Goal: Task Accomplishment & Management: Manage account settings

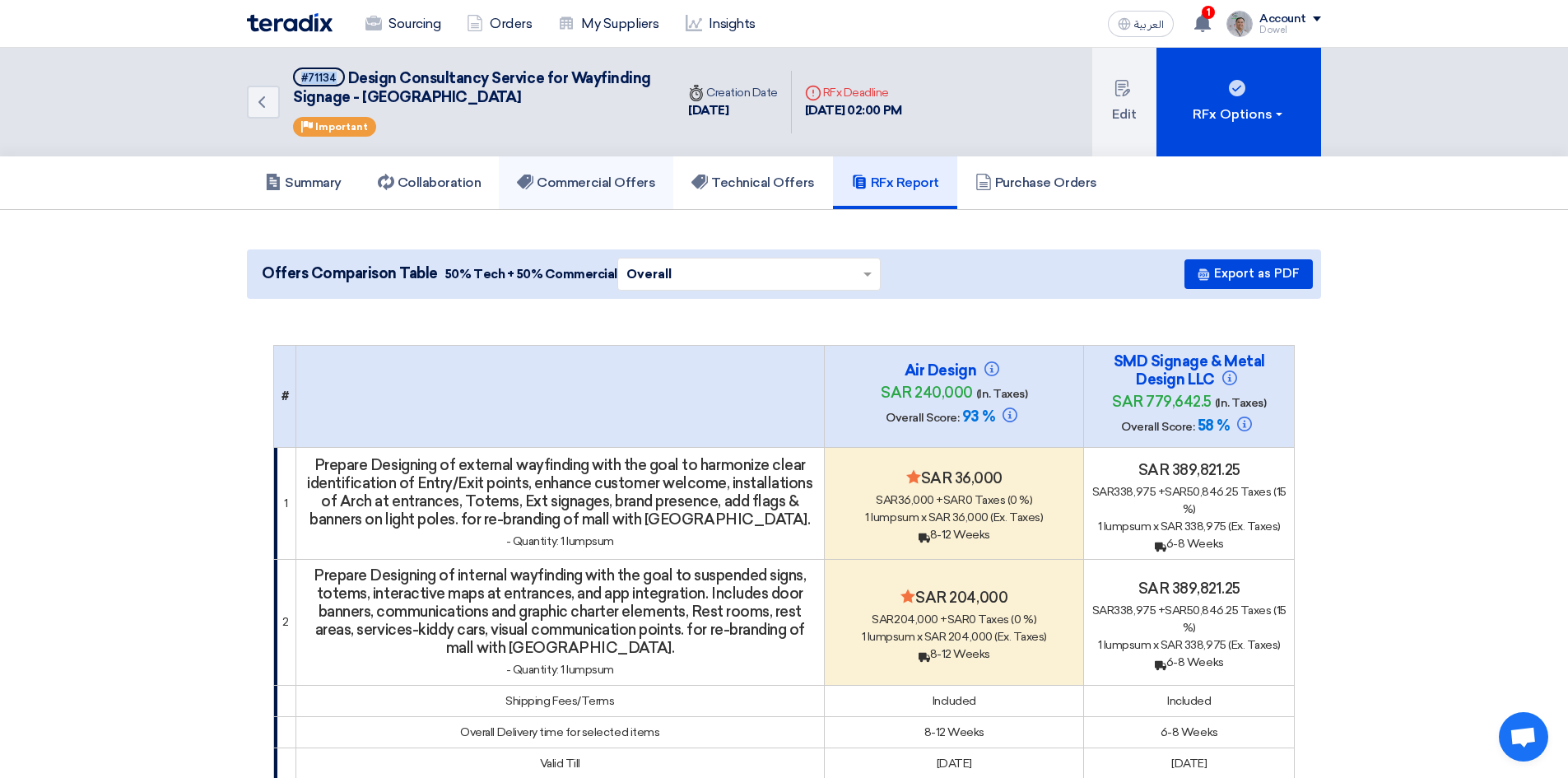
click at [620, 175] on h5 "Commercial Offers" at bounding box center [586, 183] width 139 height 17
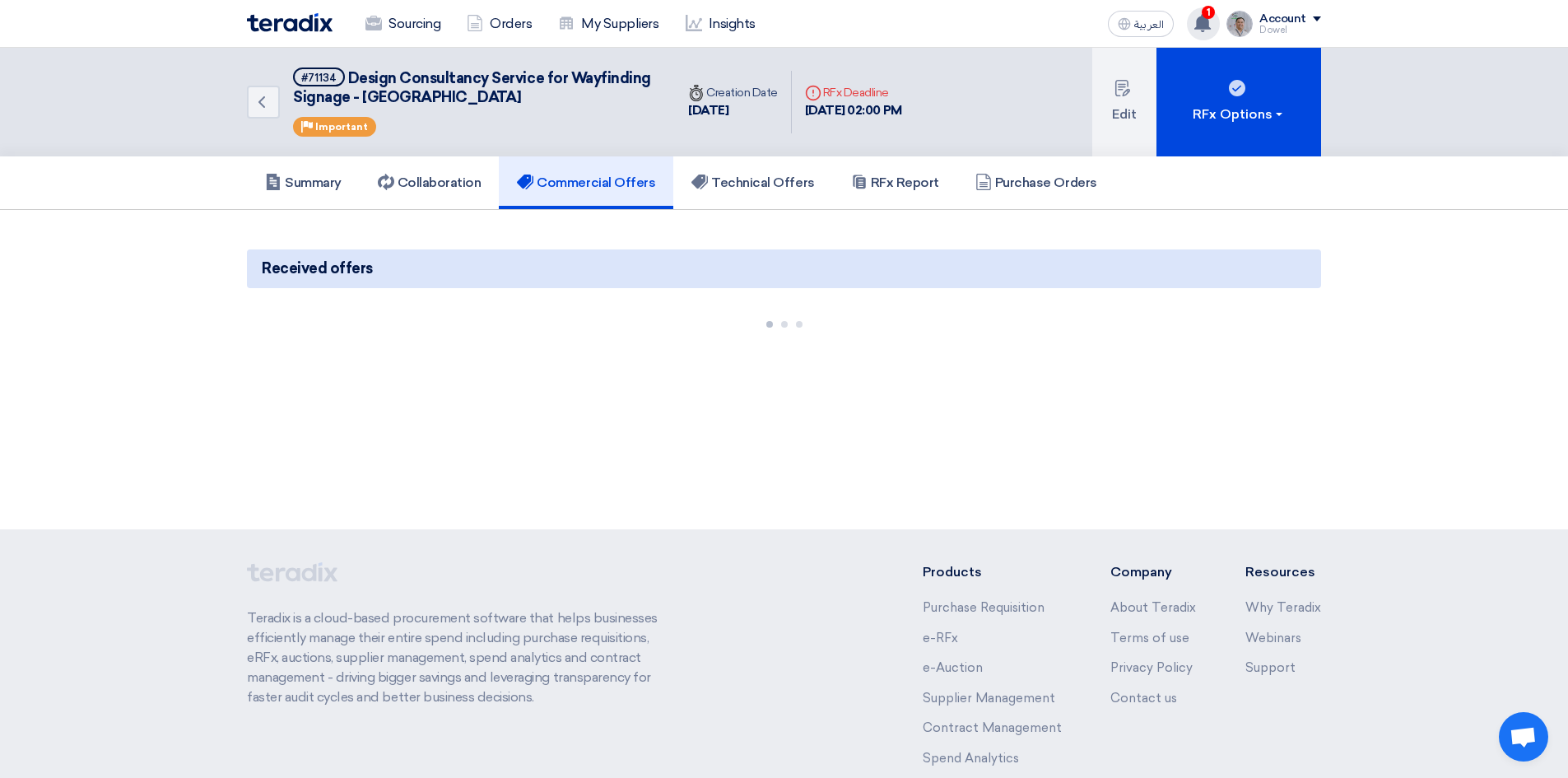
click at [1208, 26] on use at bounding box center [1203, 23] width 17 height 19
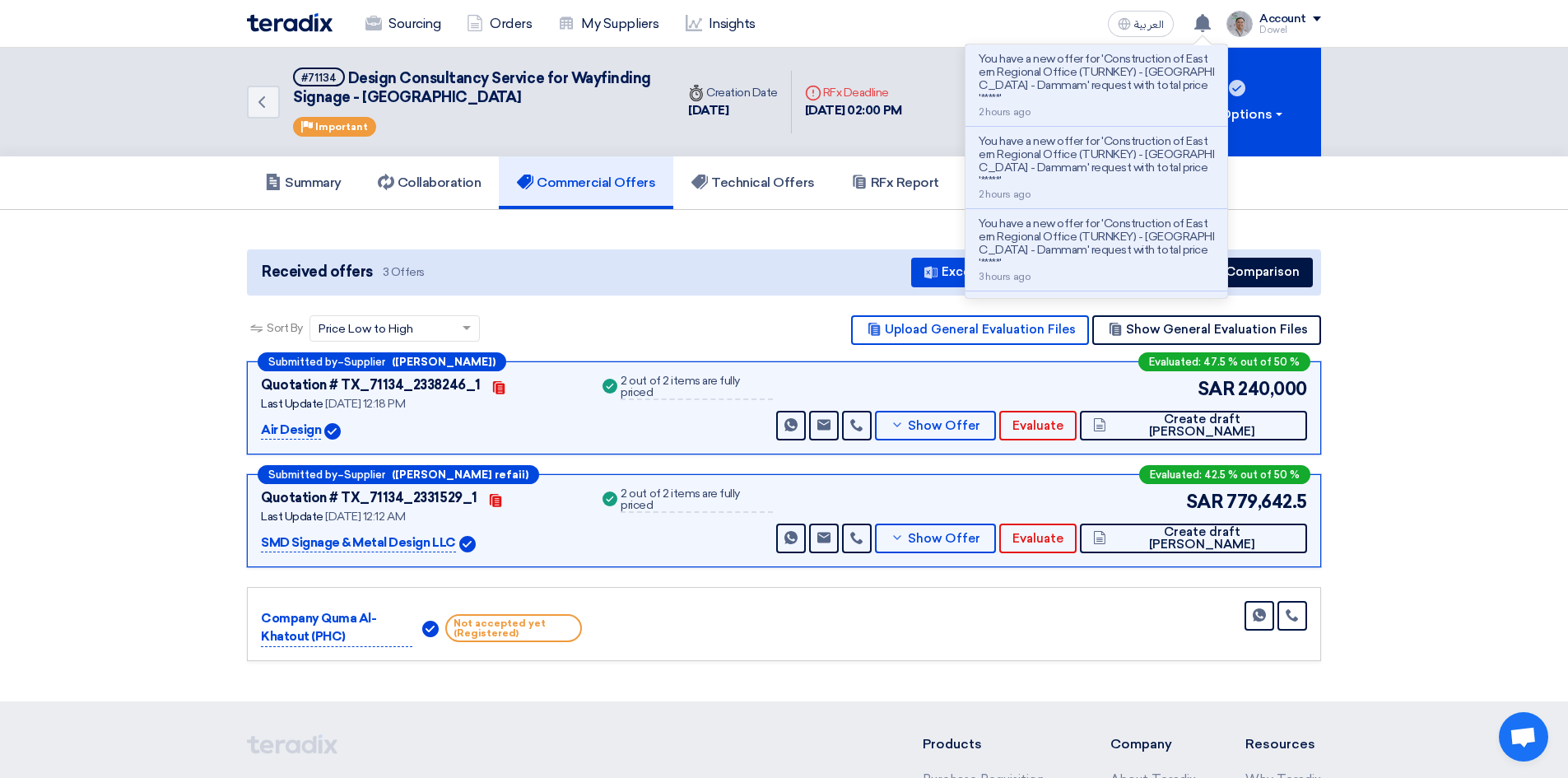
click at [885, 6] on div "Sourcing Orders My Suppliers Insights" at bounding box center [569, 24] width 644 height 36
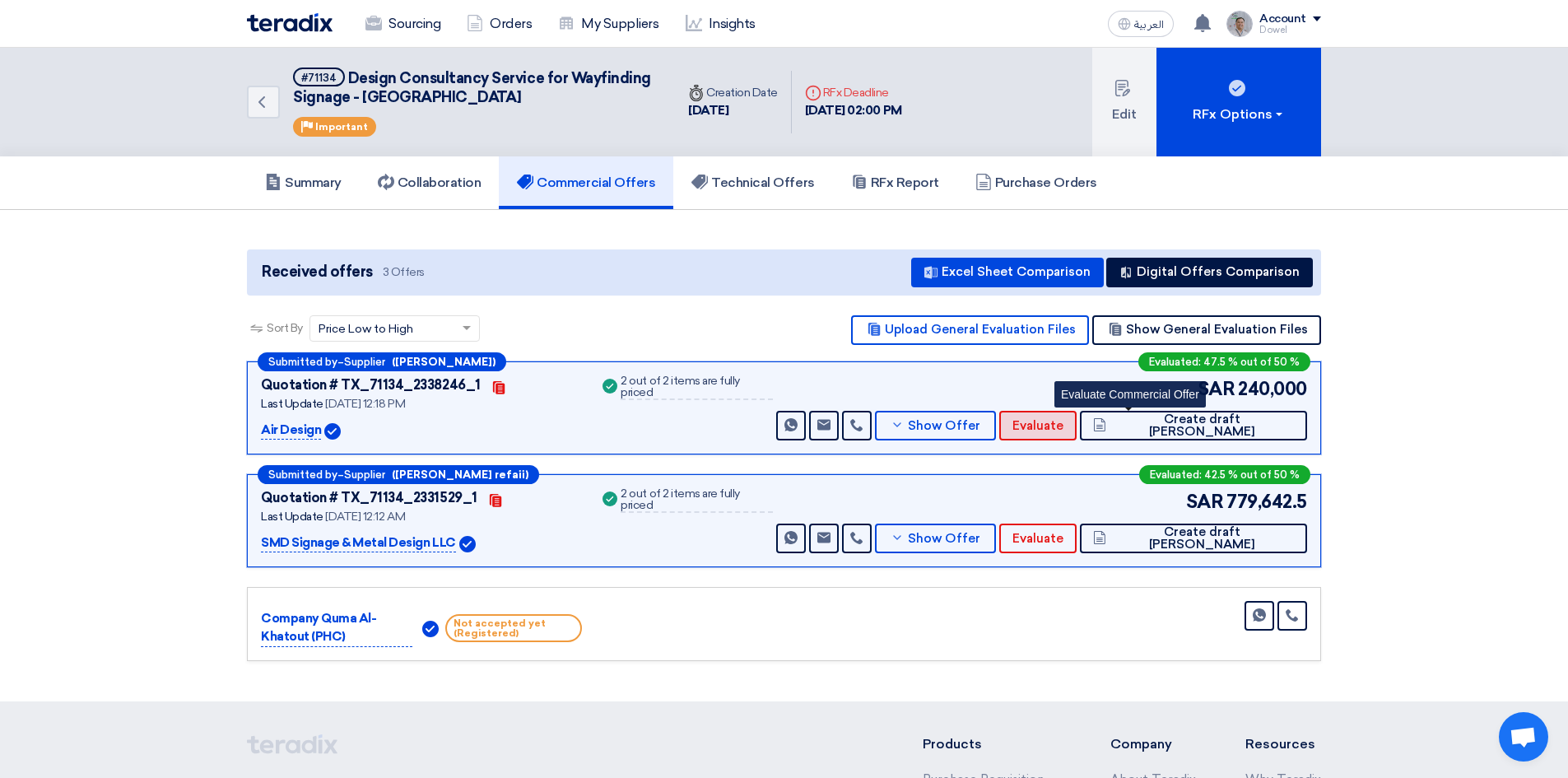
click at [1063, 430] on span "Evaluate" at bounding box center [1038, 426] width 51 height 12
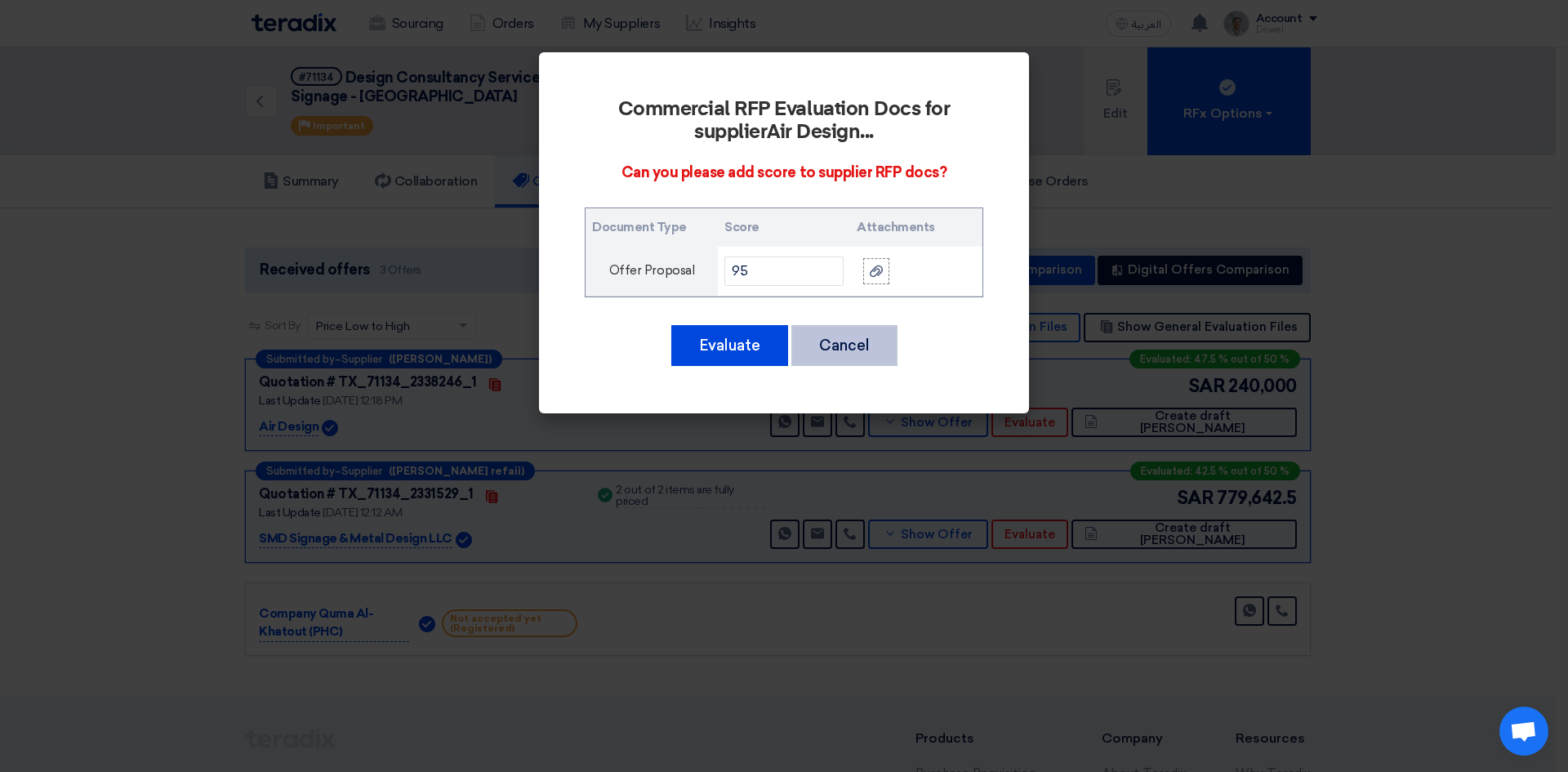
click at [866, 356] on button "Cancel" at bounding box center [844, 345] width 106 height 41
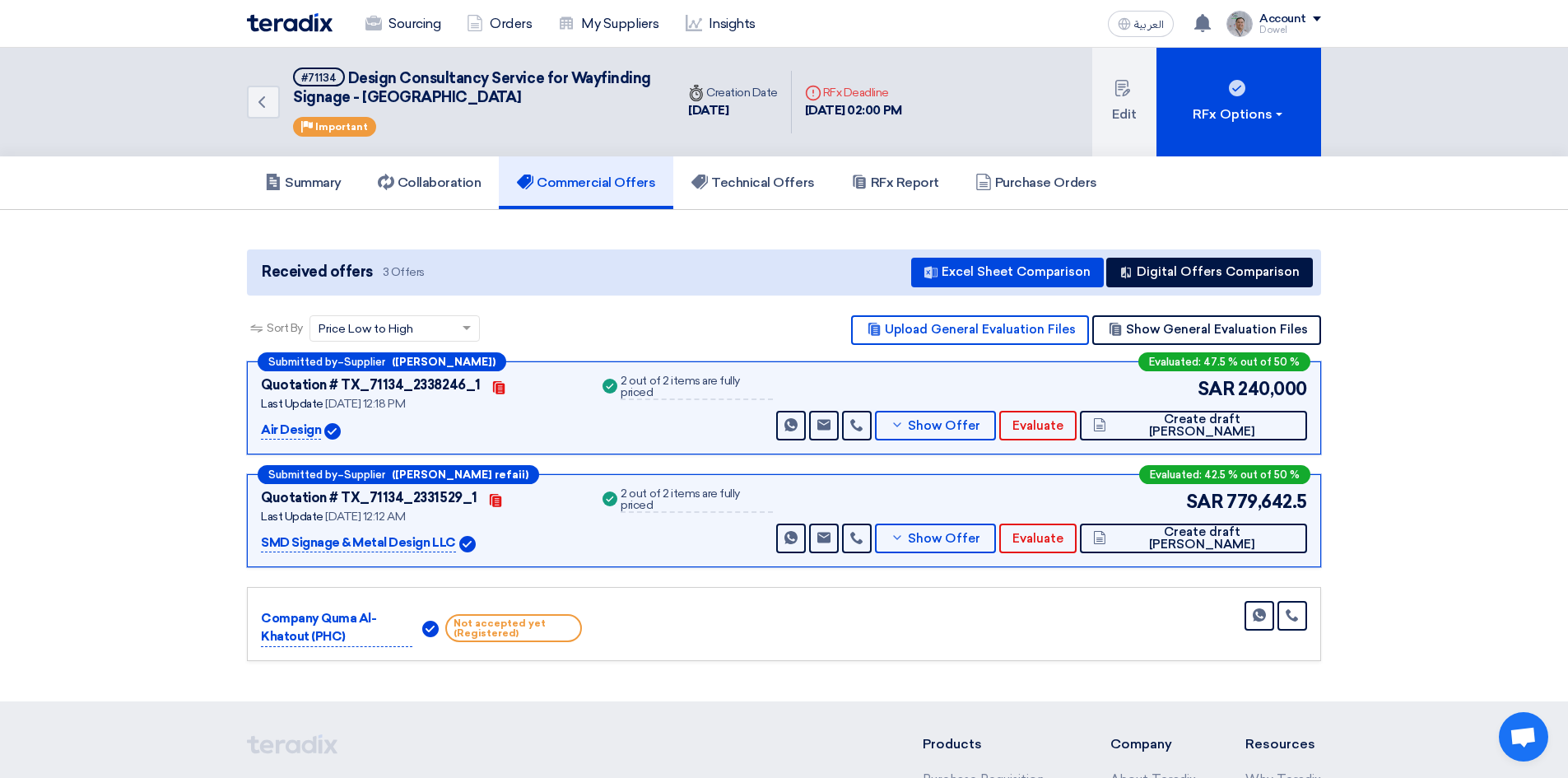
click at [396, 426] on div "Air Design" at bounding box center [420, 430] width 319 height 19
click at [1219, 423] on span "Create draft [PERSON_NAME]" at bounding box center [1202, 425] width 184 height 25
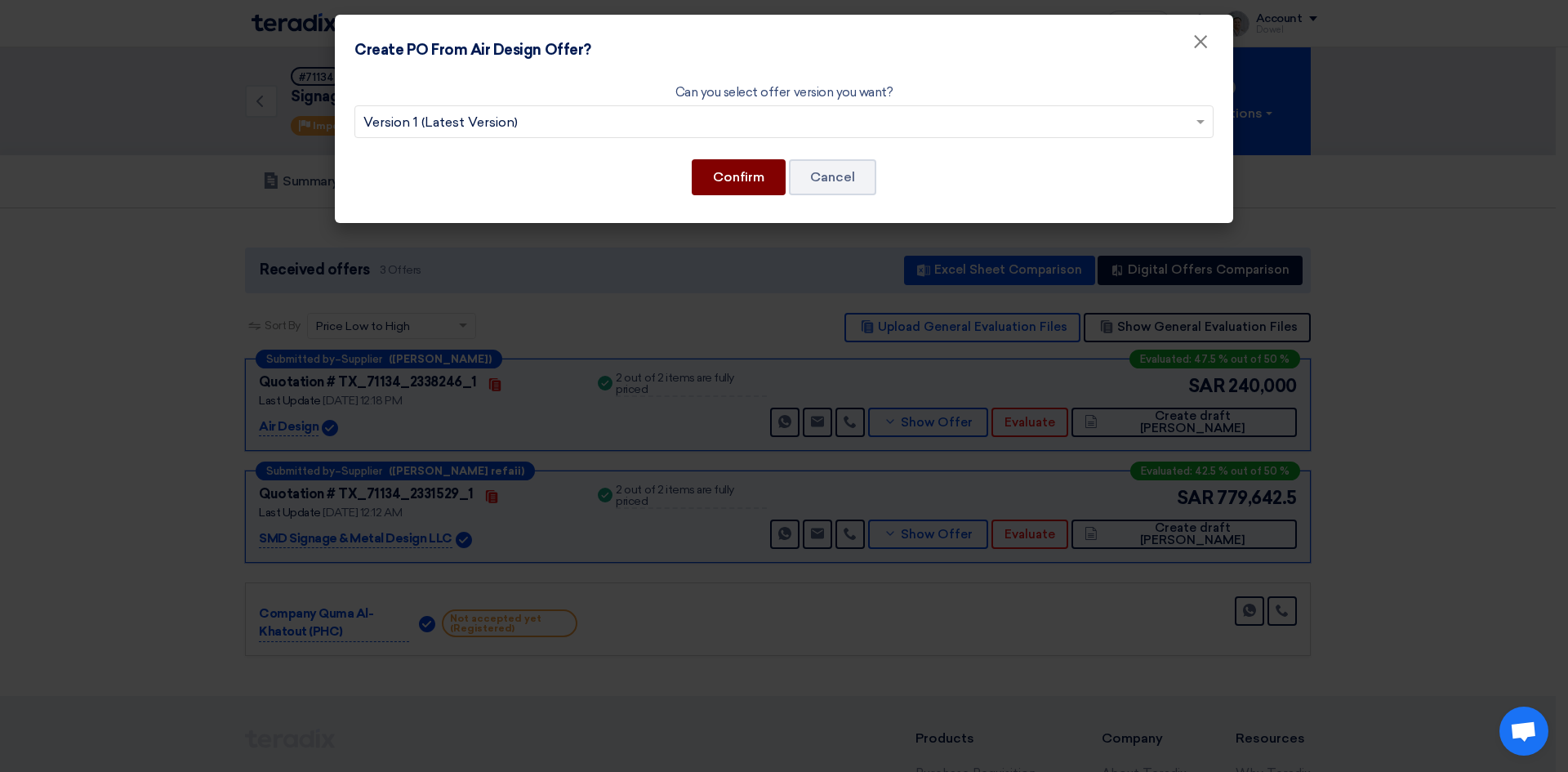
click at [729, 170] on button "Confirm" at bounding box center [738, 177] width 94 height 36
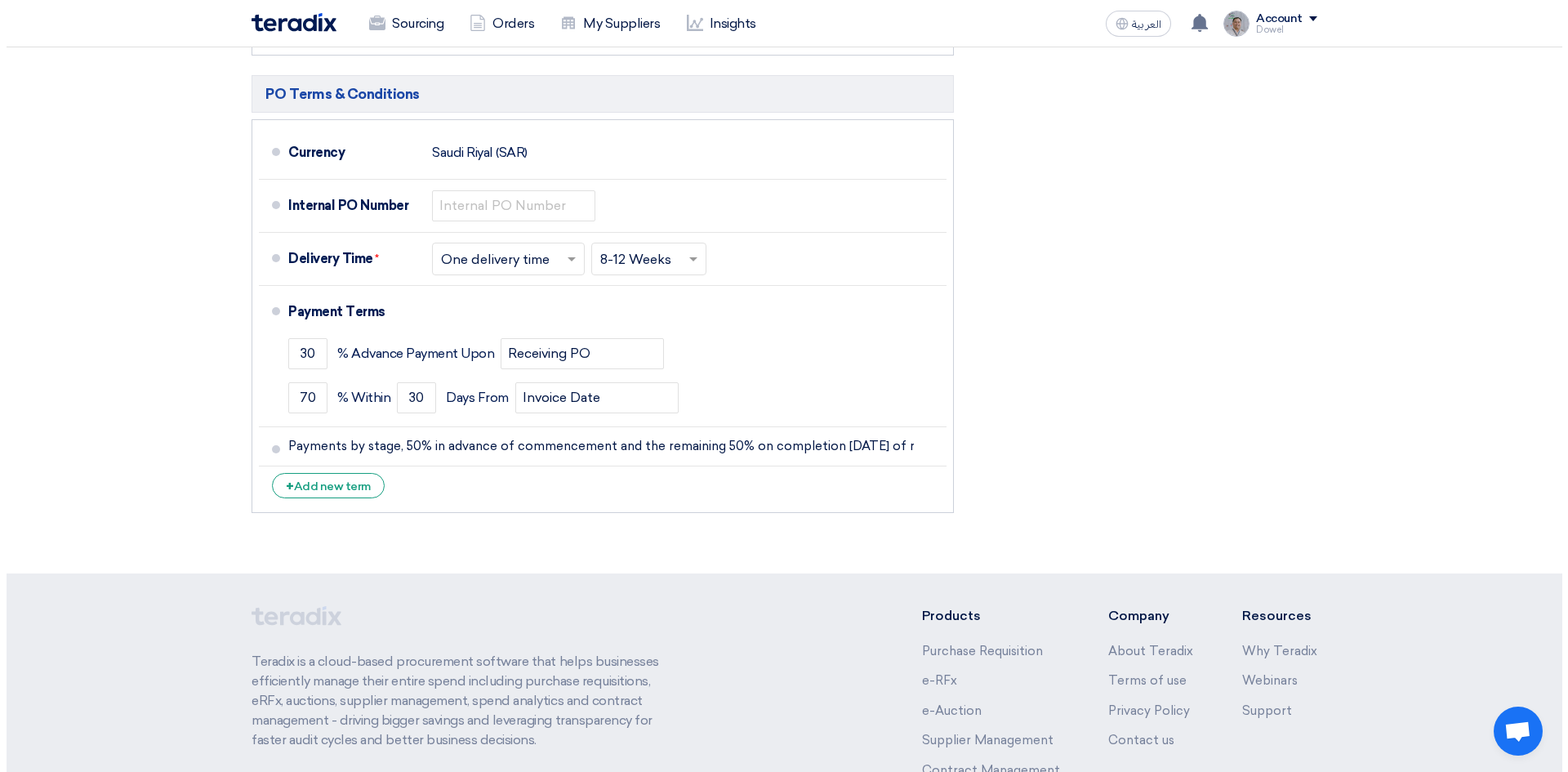
scroll to position [936, 0]
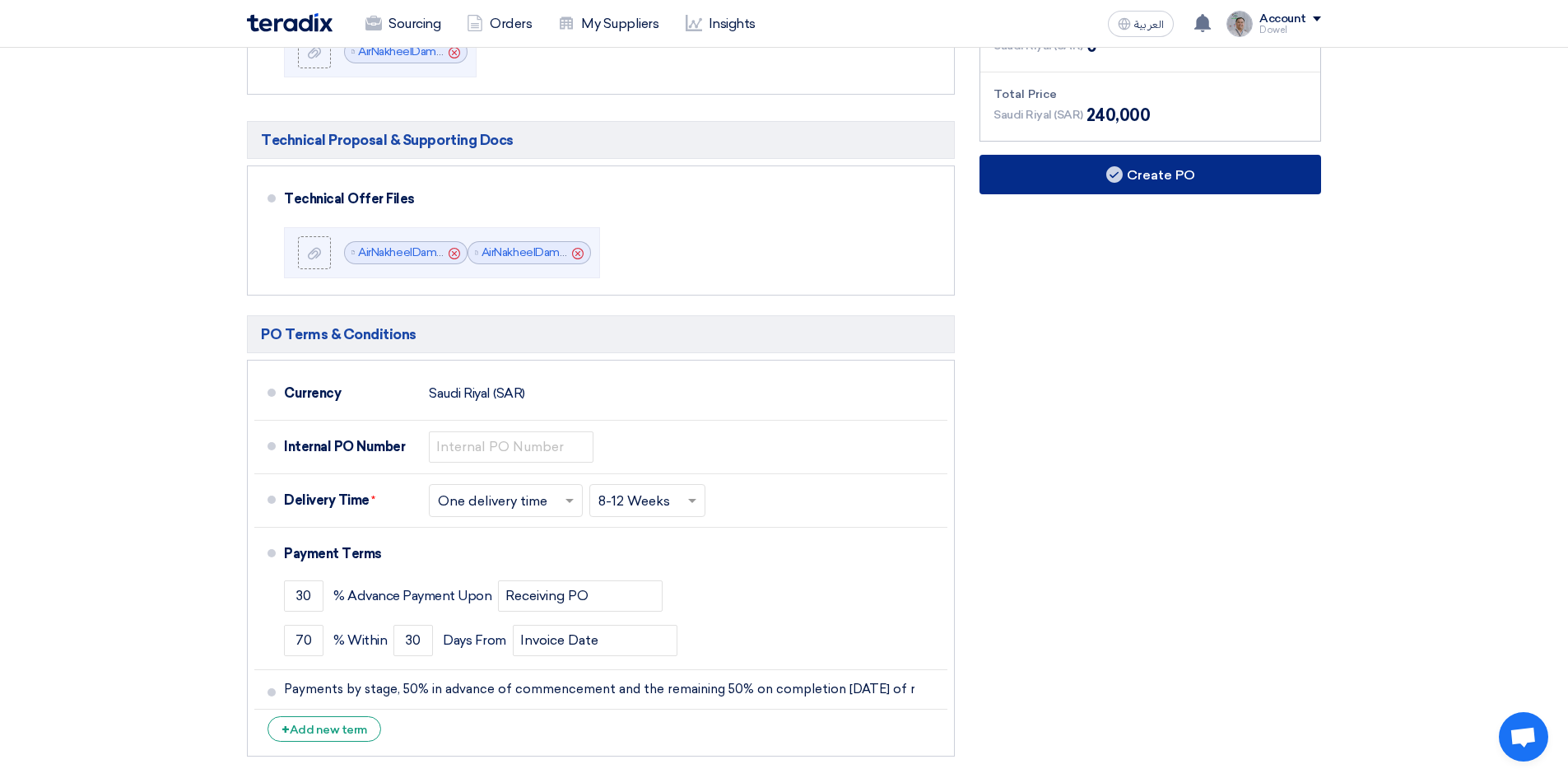
click at [1144, 176] on button "Create PO" at bounding box center [1150, 174] width 341 height 40
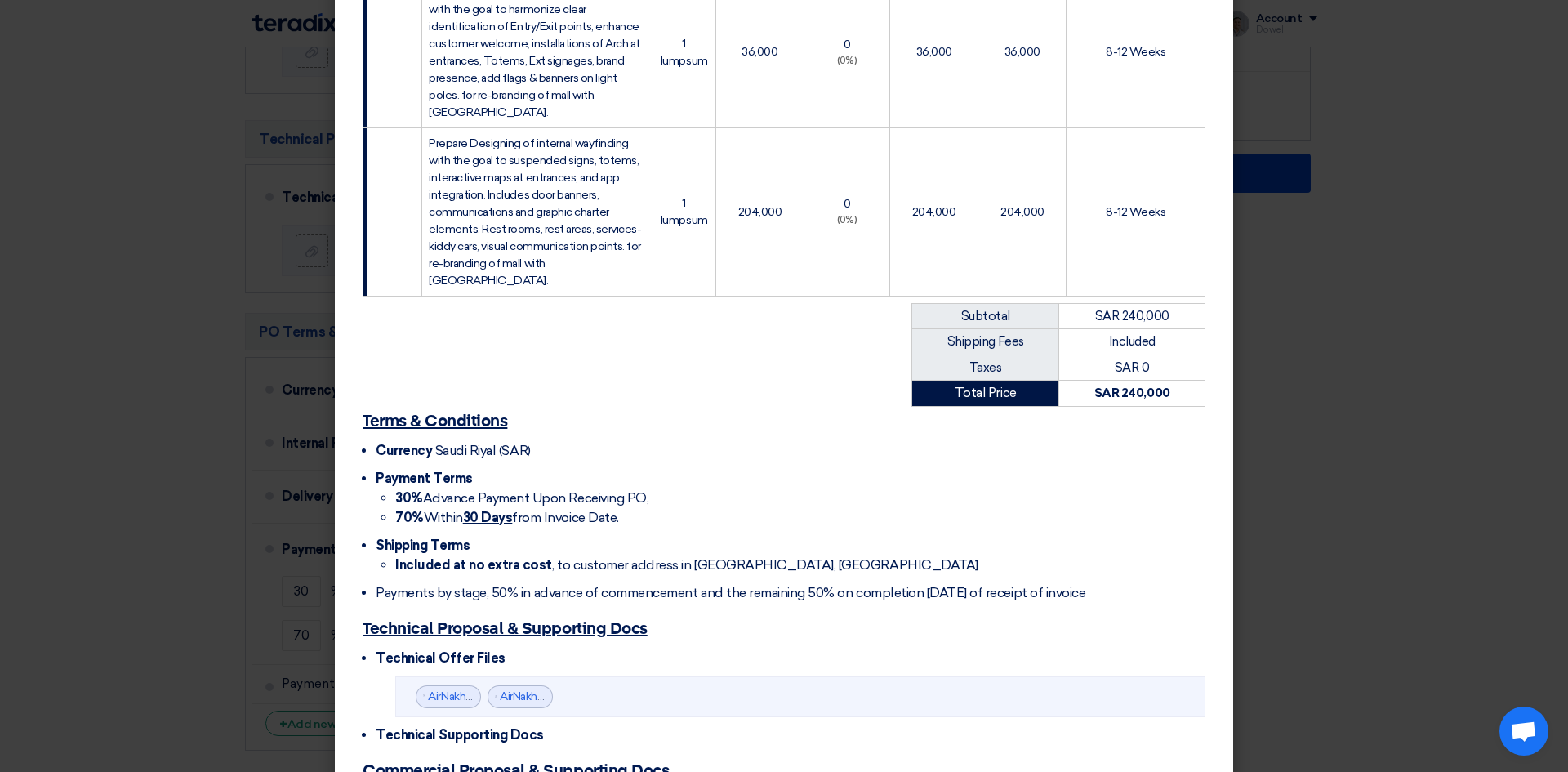
scroll to position [554, 0]
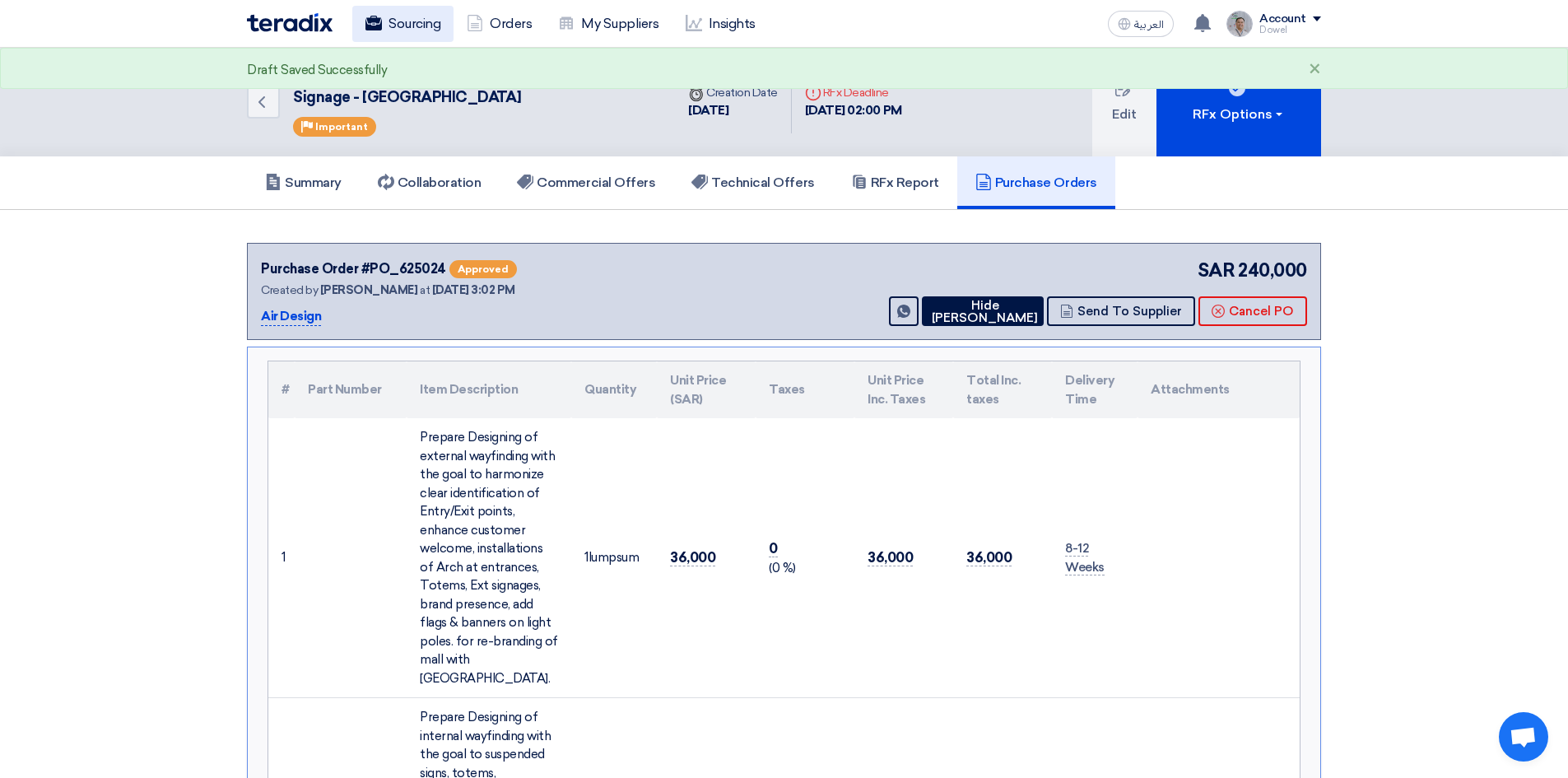
click at [409, 30] on link "Sourcing" at bounding box center [402, 24] width 101 height 36
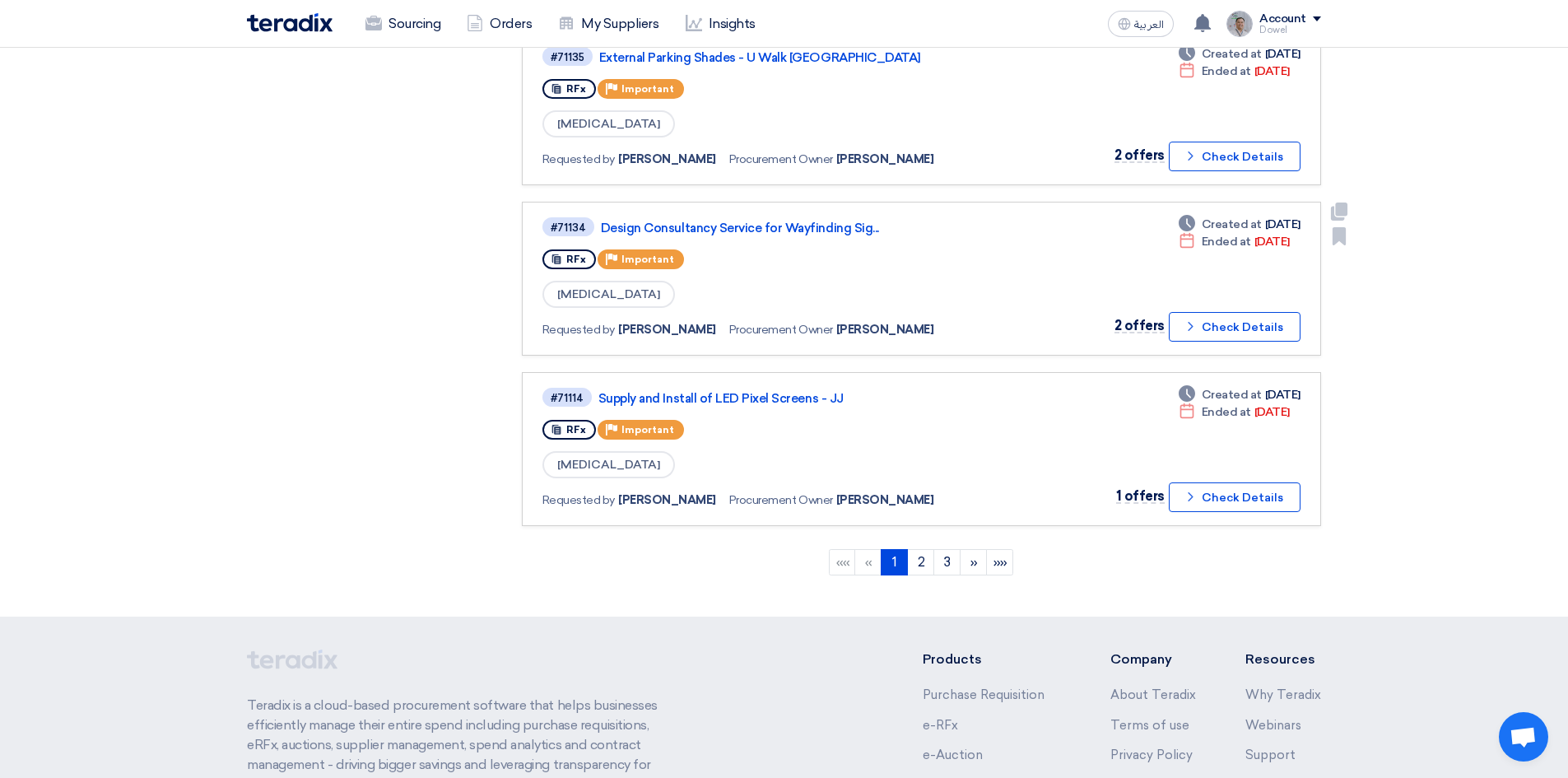
scroll to position [1399, 0]
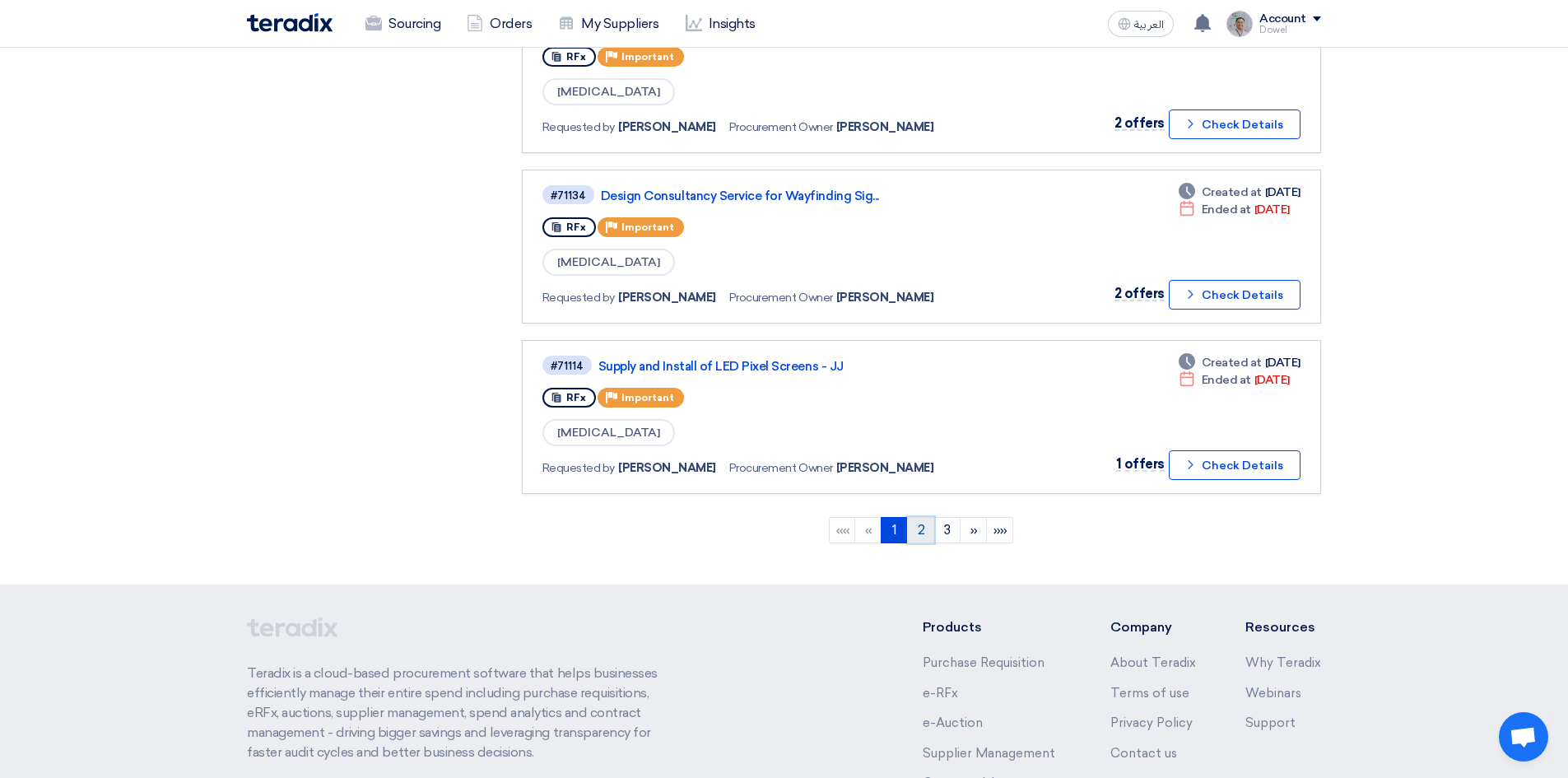
click at [923, 534] on link "2" at bounding box center [920, 530] width 27 height 26
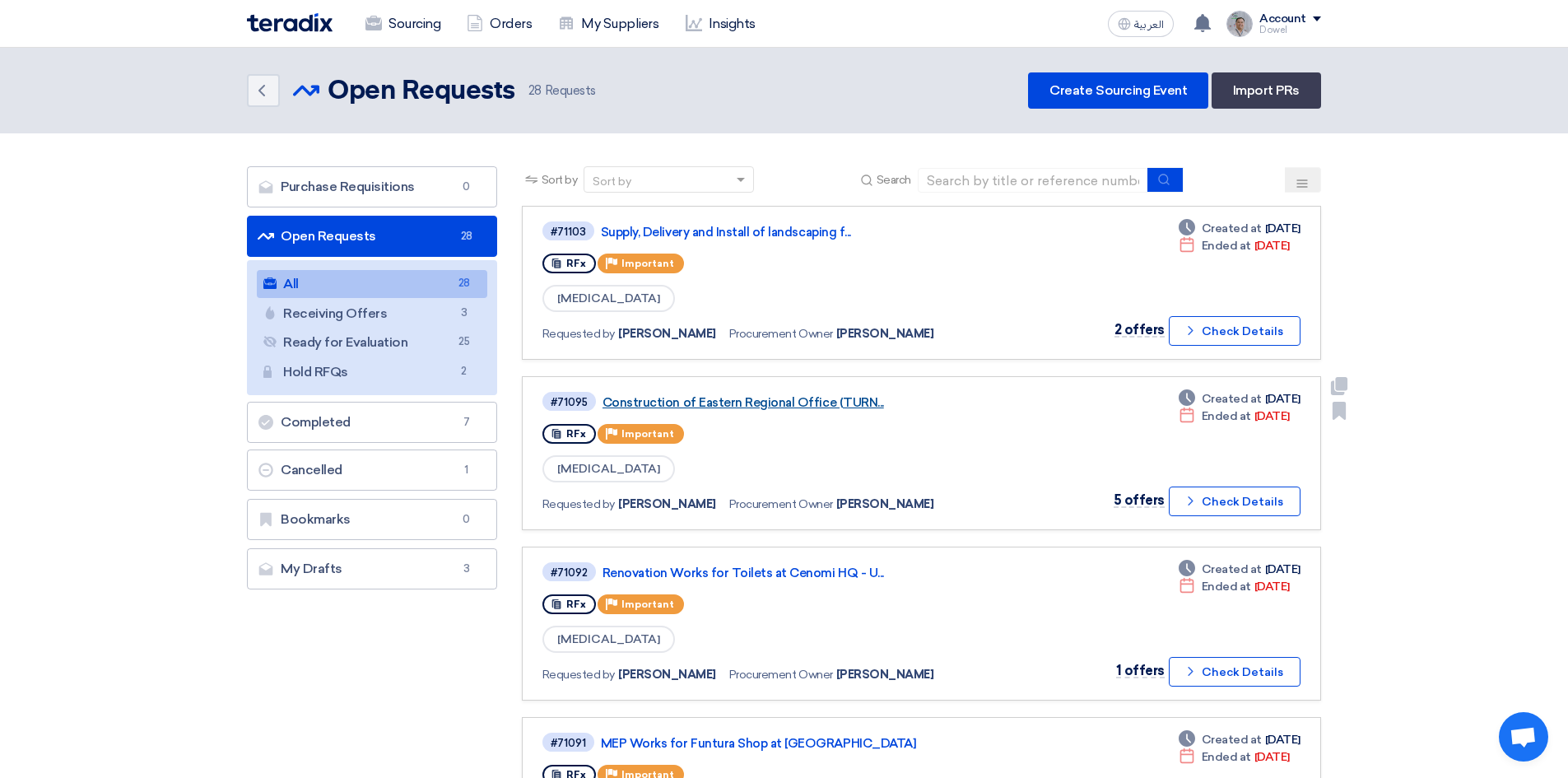
click at [797, 400] on link "Construction of Eastern Regional Office (TURN..." at bounding box center [808, 402] width 411 height 15
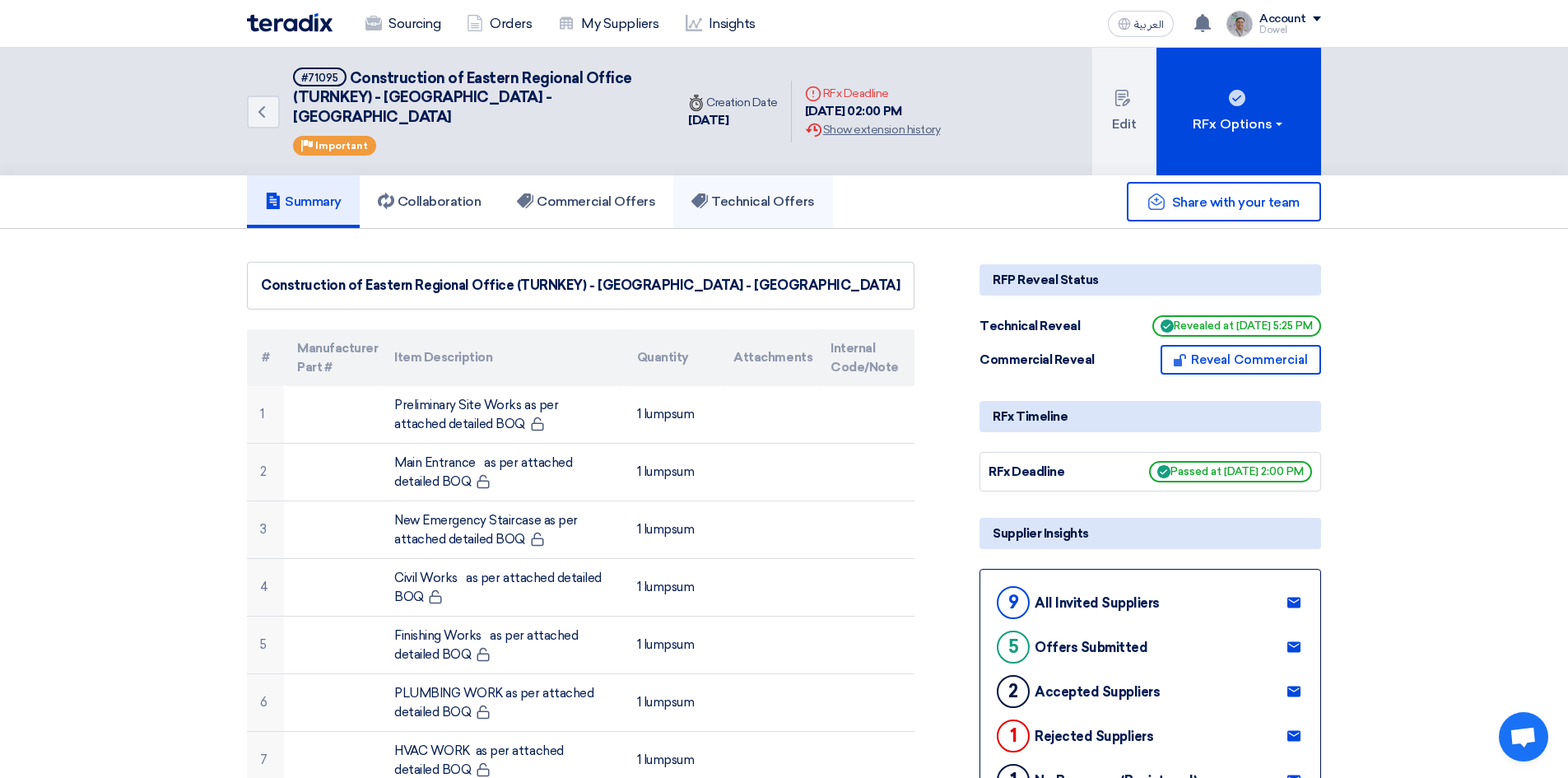
click at [753, 193] on h5 "Technical Offers" at bounding box center [753, 201] width 123 height 17
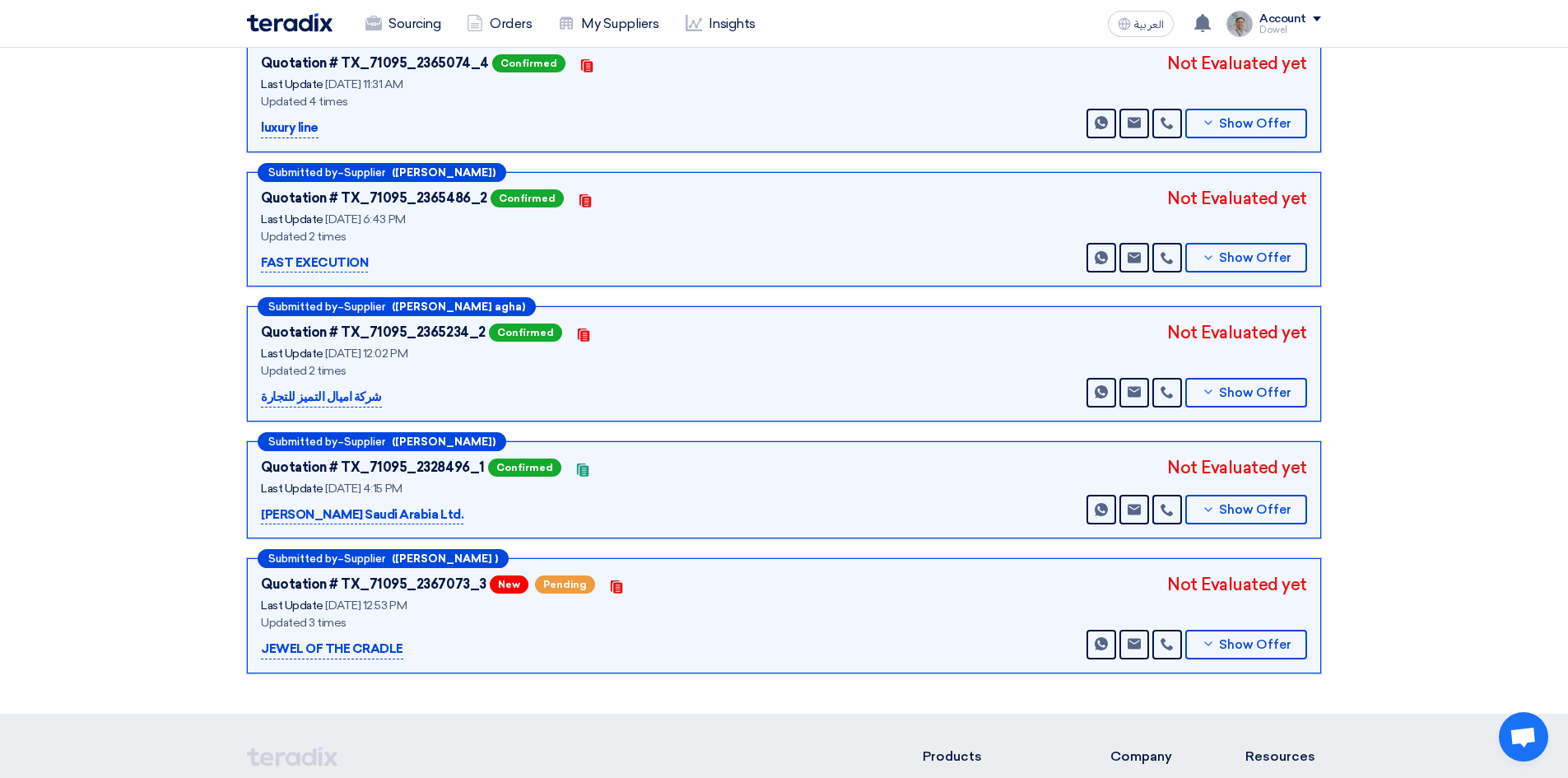
scroll to position [453, 0]
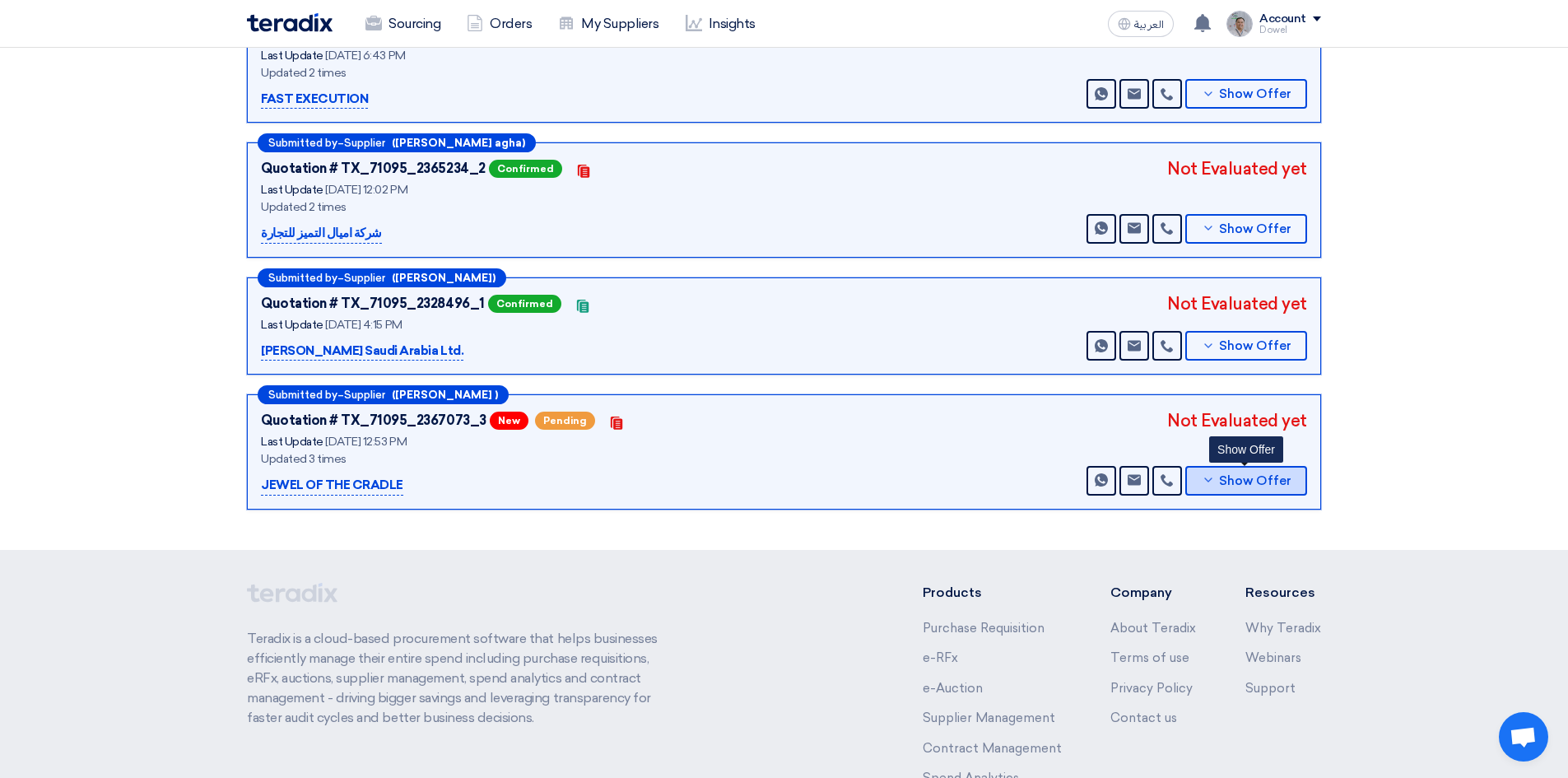
click at [1271, 475] on span "Show Offer" at bounding box center [1256, 481] width 72 height 12
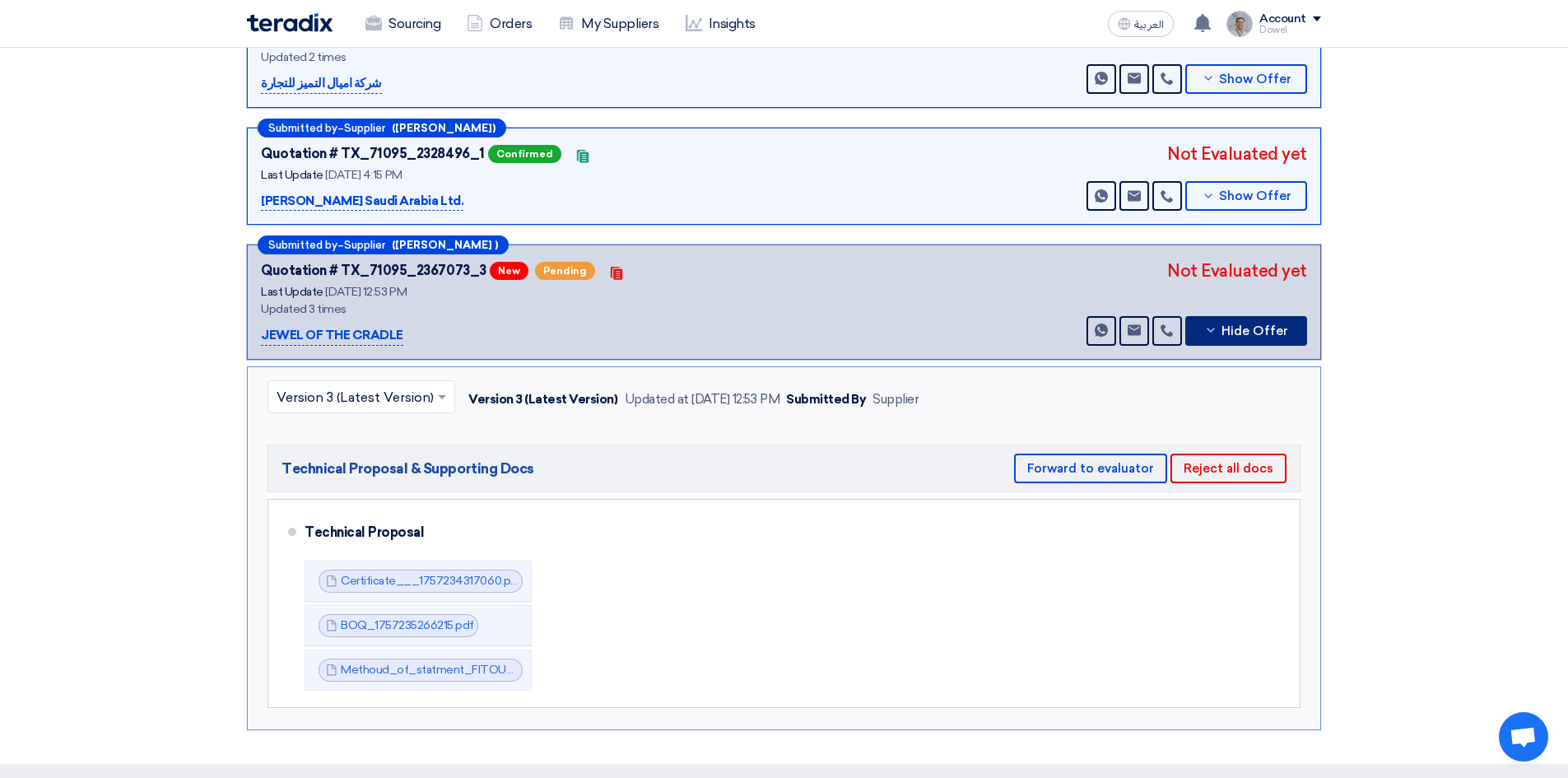
scroll to position [782, 0]
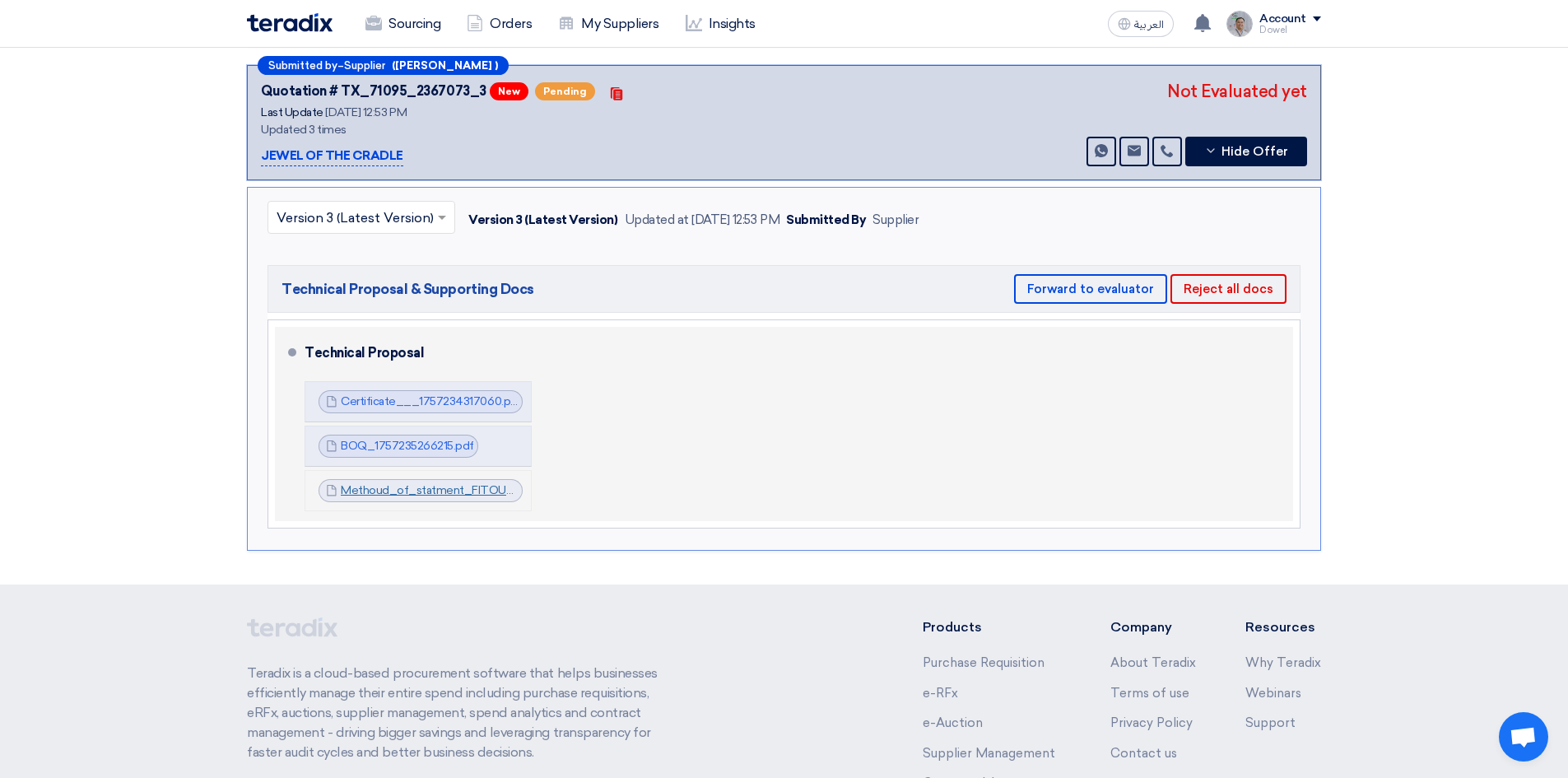
click at [409, 483] on link "Methoud_of_statment_FITOUT_offices_area_NMD_1757238794930.pdf" at bounding box center [538, 490] width 395 height 14
click at [430, 483] on link "Methoud_of_statment_FITOUT_offices_area_NMD_1757238794930.pdf" at bounding box center [538, 490] width 395 height 14
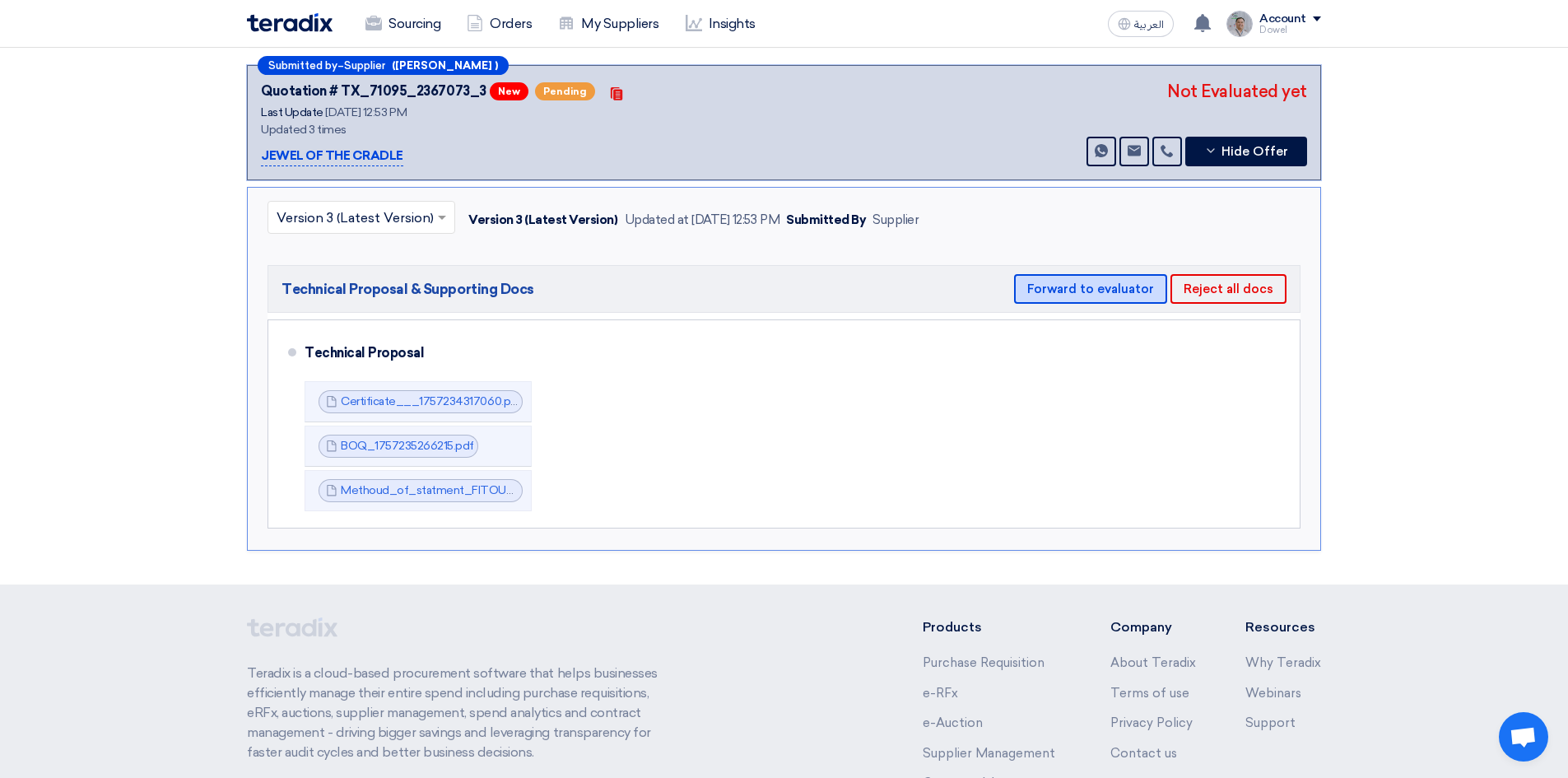
click at [1070, 278] on button "Forward to evaluator" at bounding box center [1091, 289] width 154 height 30
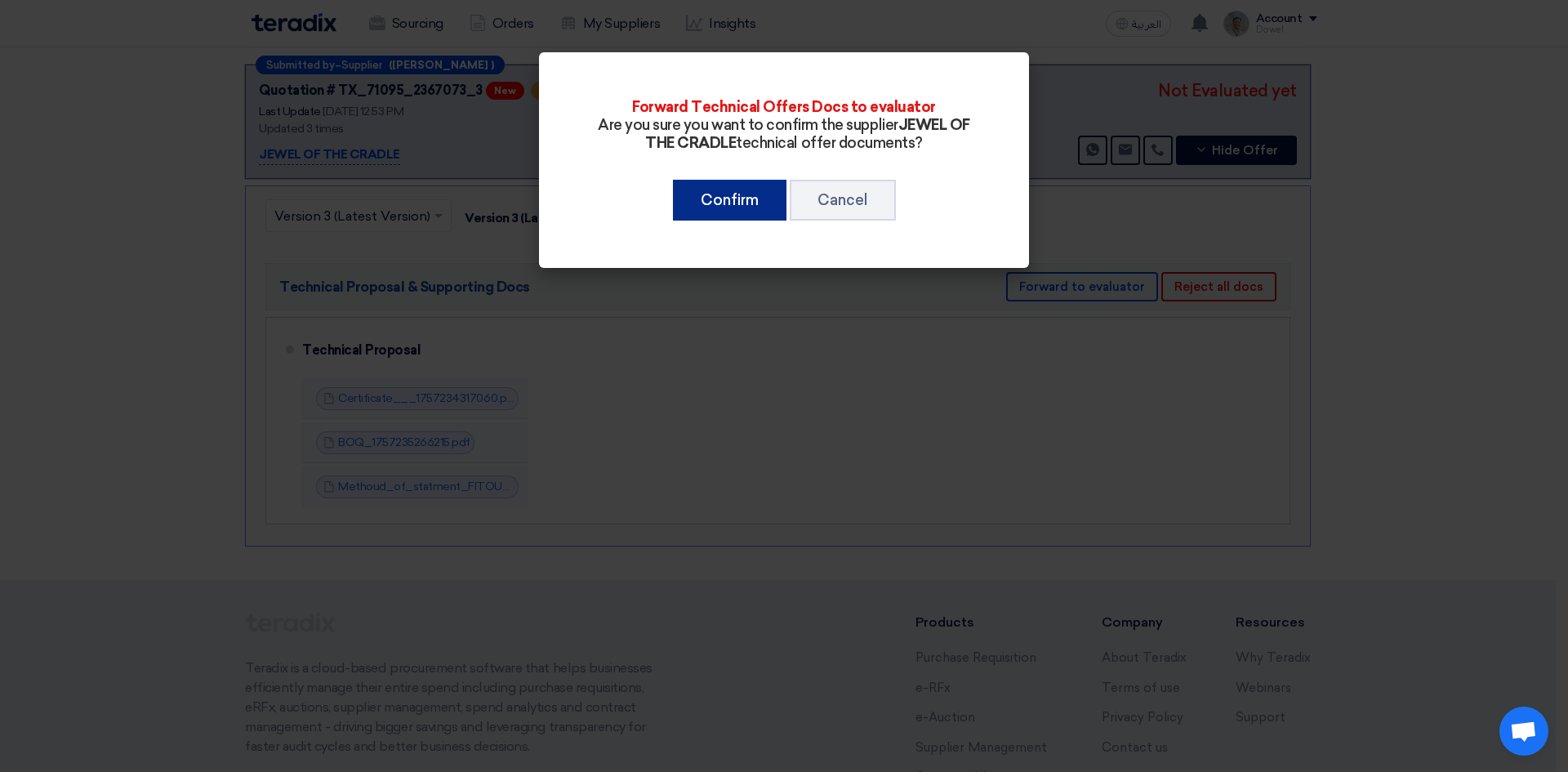
click at [730, 202] on button "Confirm" at bounding box center [730, 200] width 114 height 41
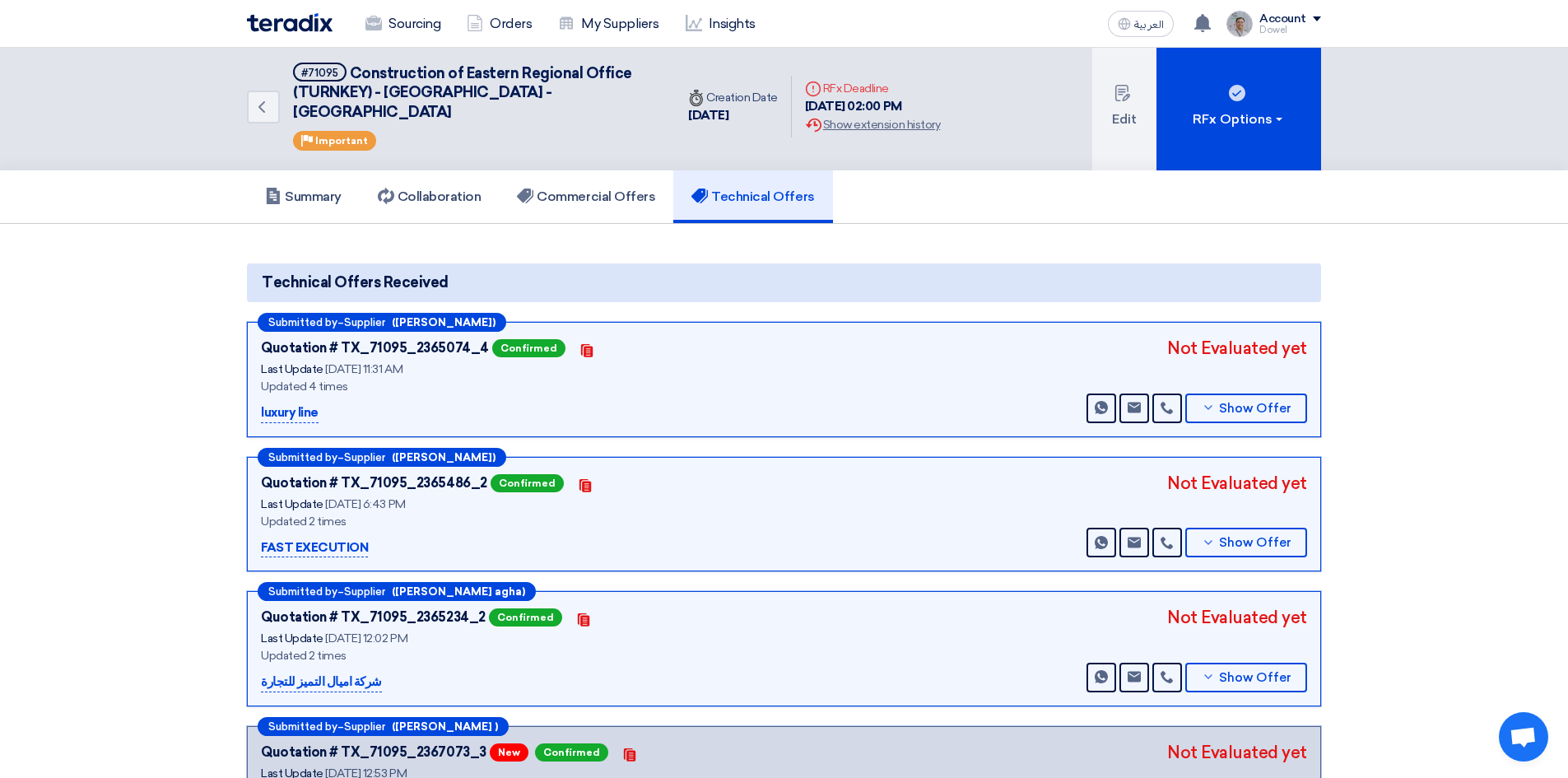
scroll to position [0, 0]
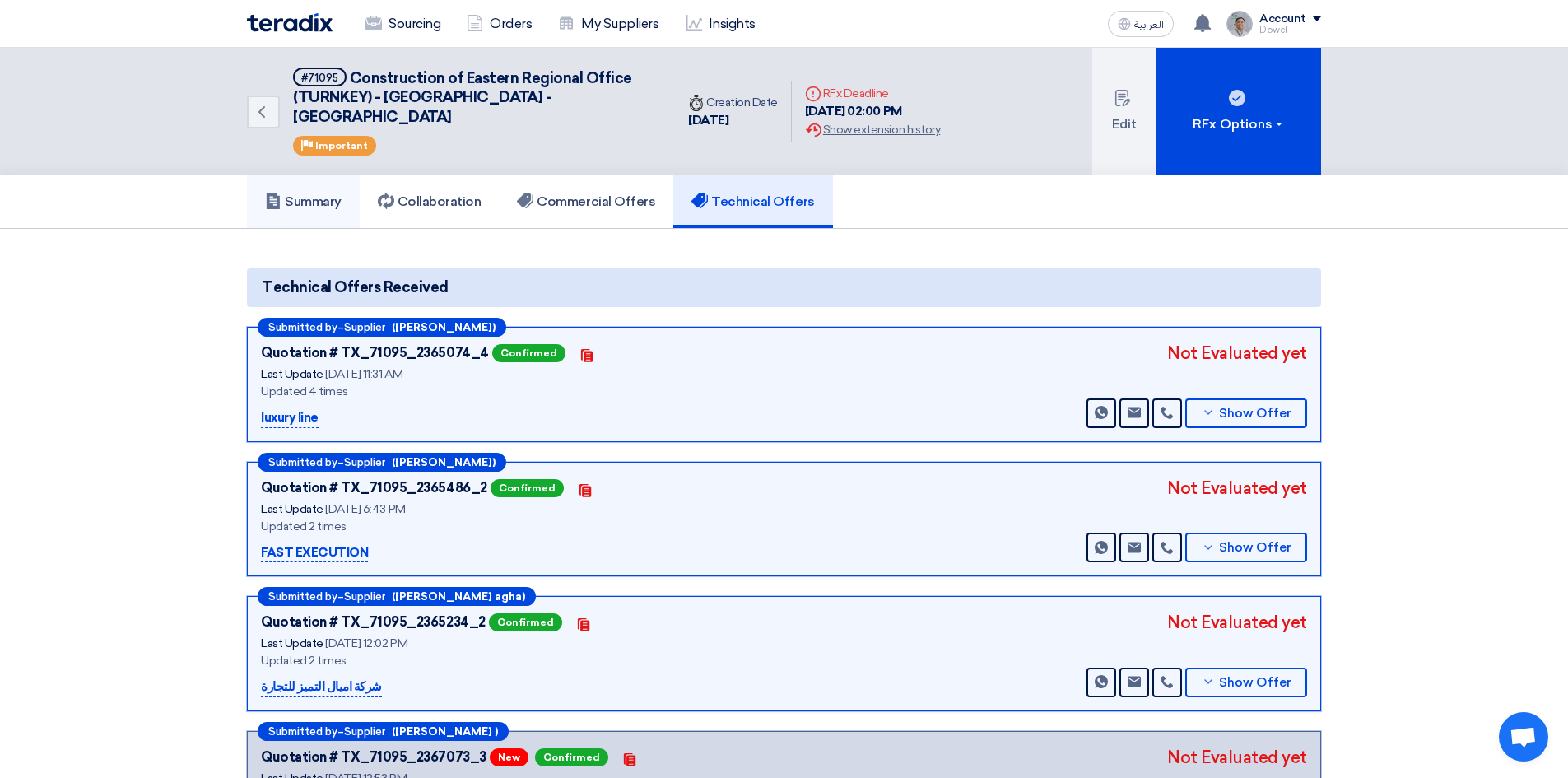
click at [311, 193] on h5 "Summary" at bounding box center [303, 201] width 77 height 17
